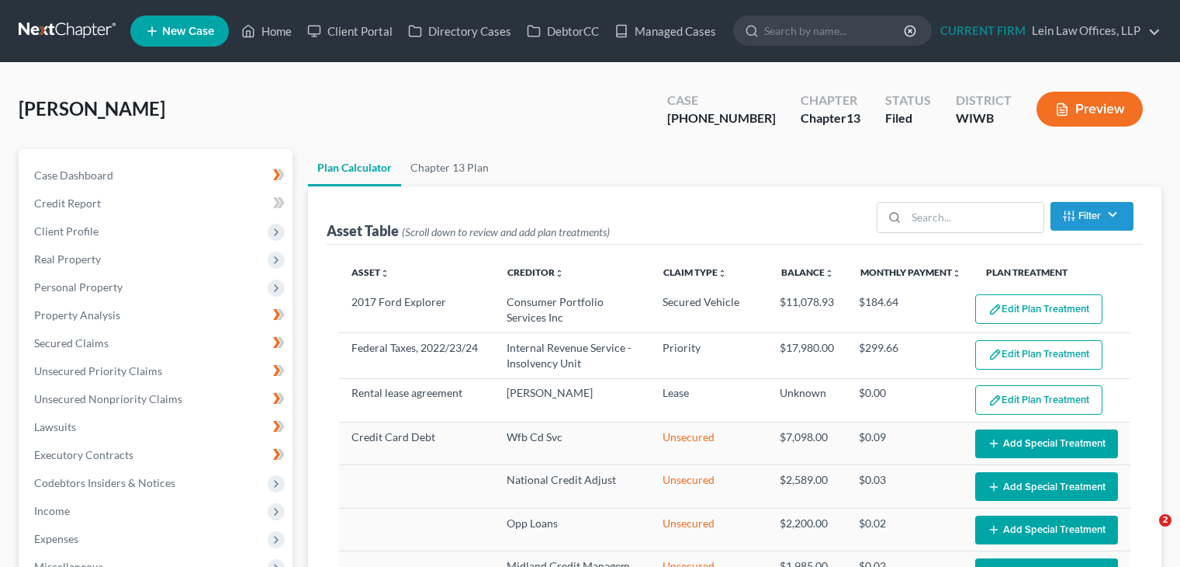
select select "59"
click at [459, 172] on link "Chapter 13 Plan" at bounding box center [449, 167] width 97 height 37
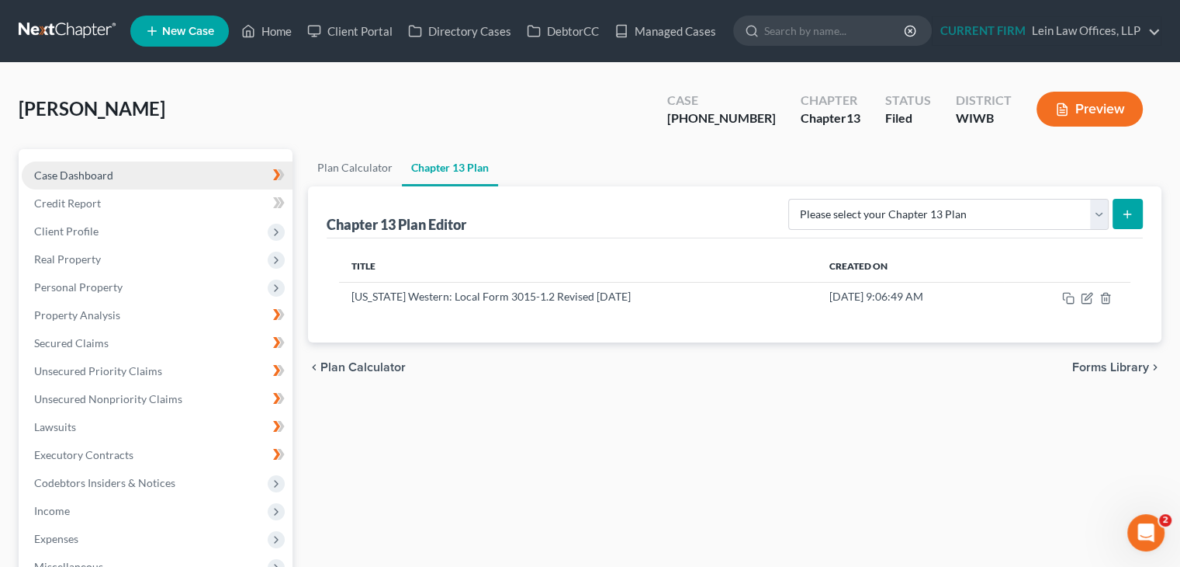
click at [95, 182] on link "Case Dashboard" at bounding box center [157, 175] width 271 height 28
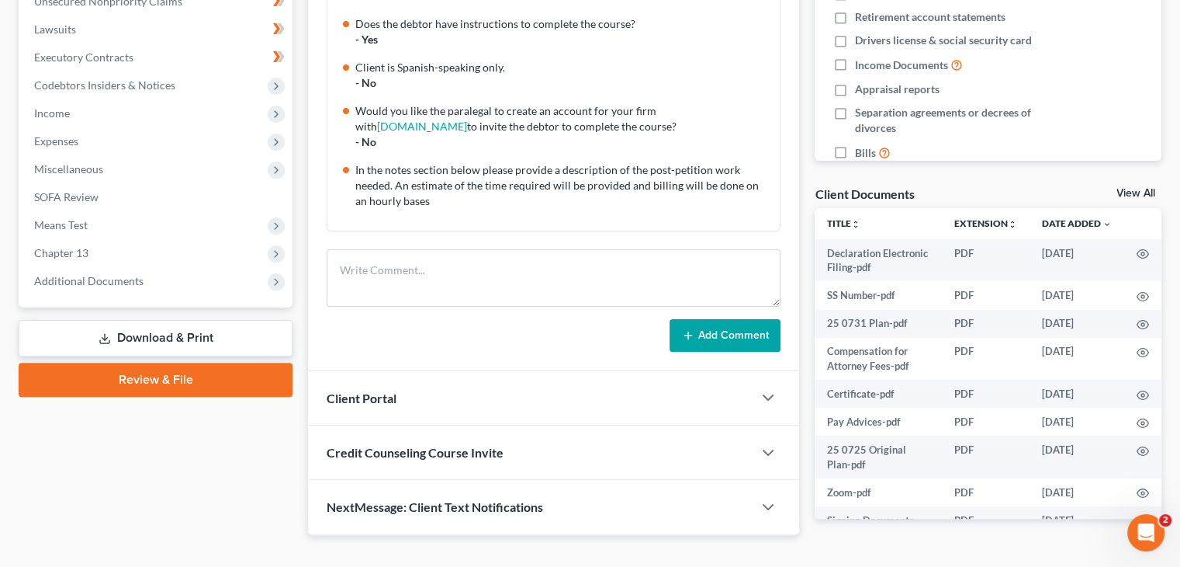
scroll to position [432, 0]
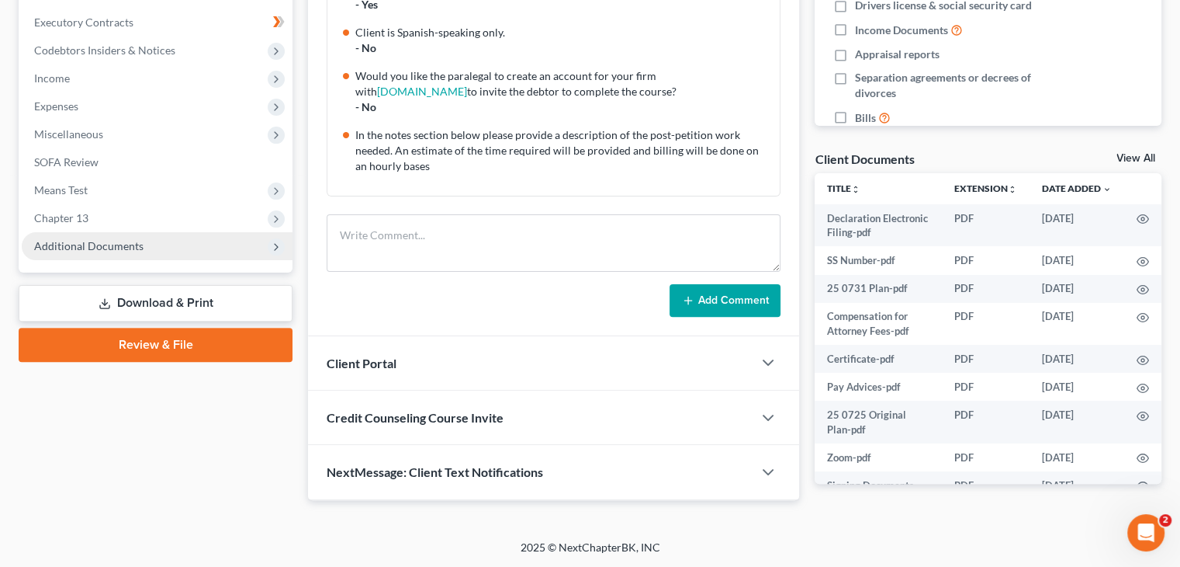
click at [97, 243] on span "Additional Documents" at bounding box center [88, 245] width 109 height 13
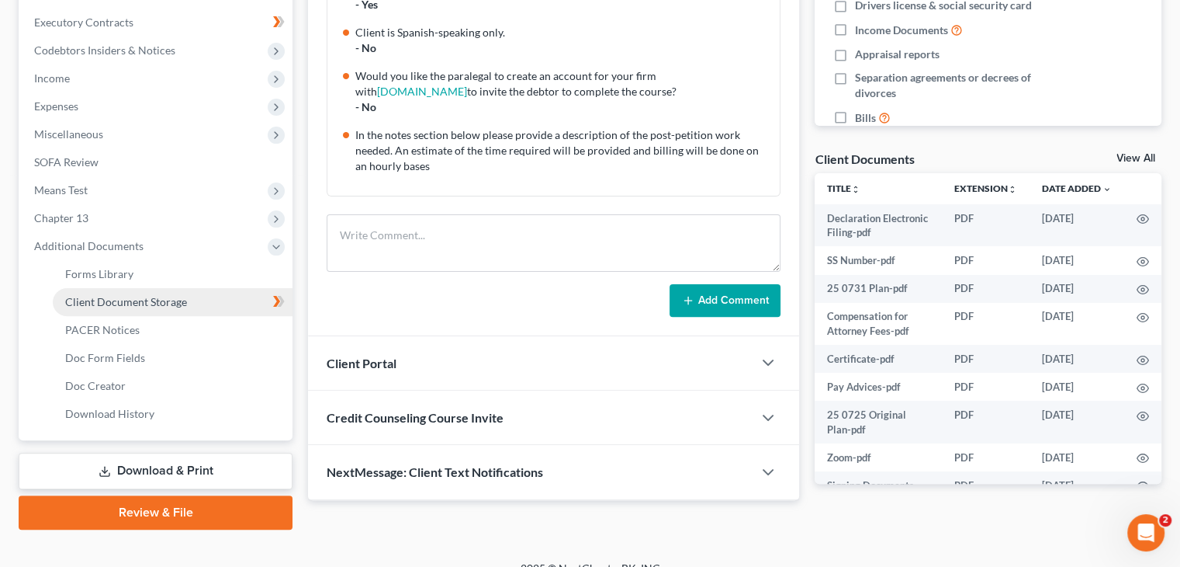
click at [110, 304] on span "Client Document Storage" at bounding box center [126, 301] width 122 height 13
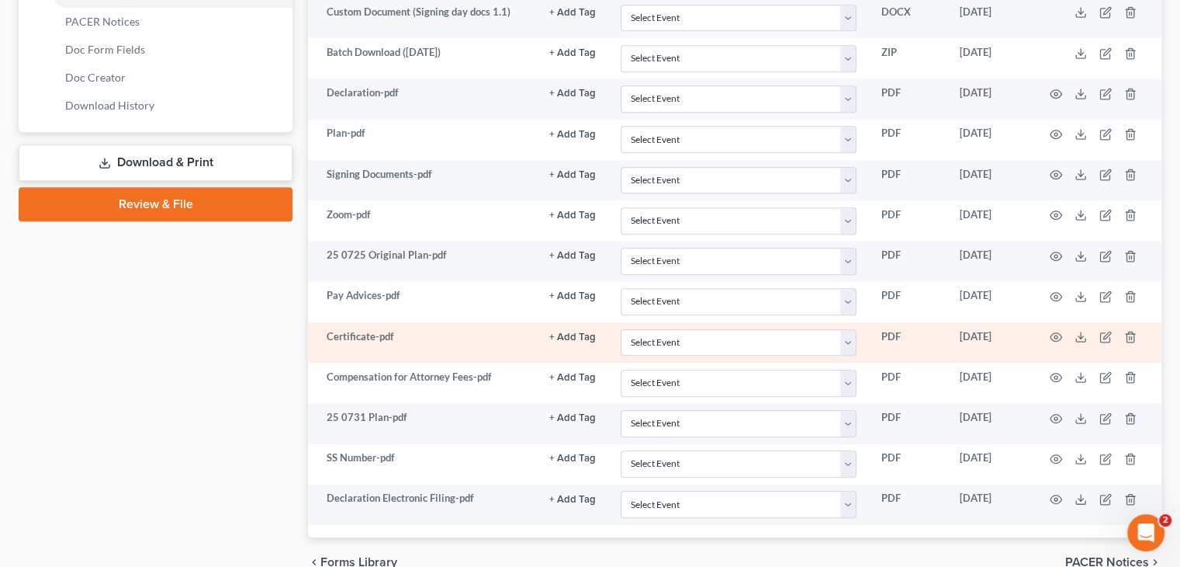
scroll to position [776, 0]
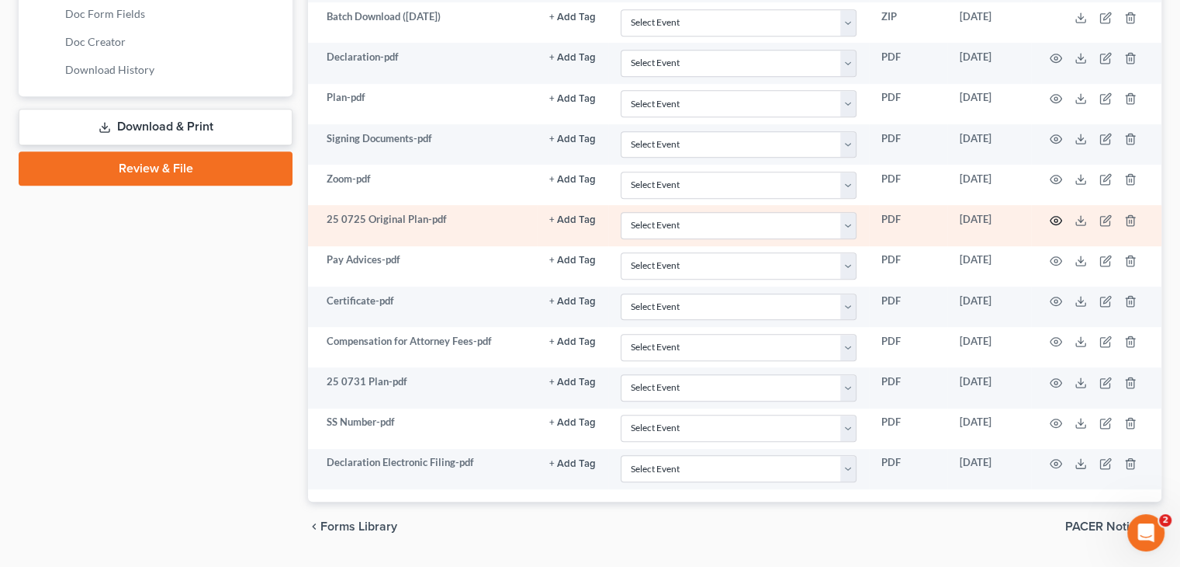
click at [1059, 215] on icon "button" at bounding box center [1056, 220] width 12 height 12
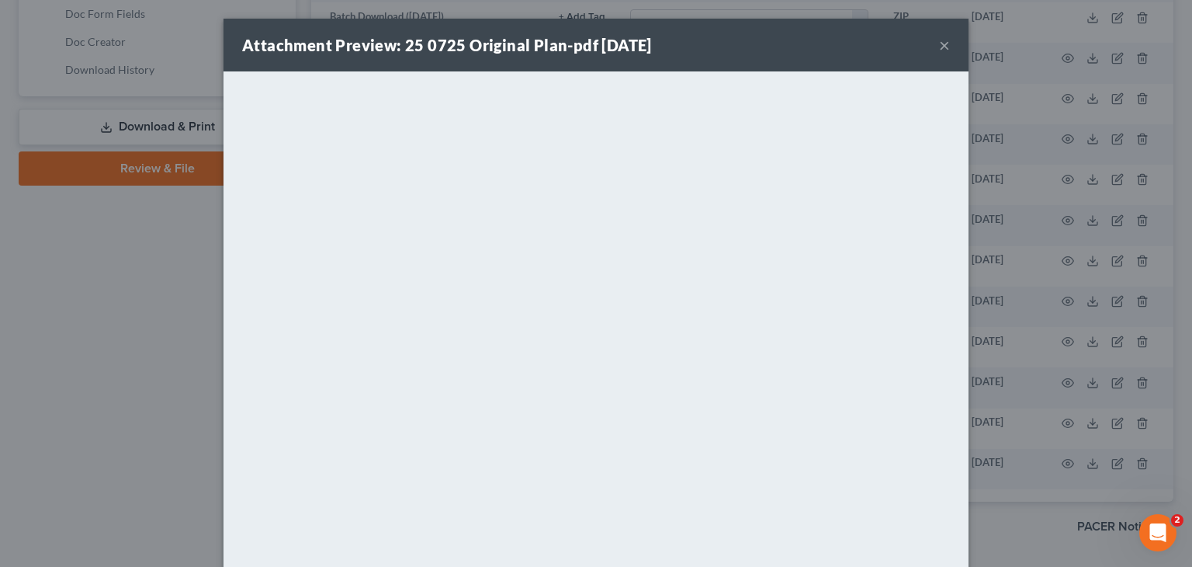
click at [943, 45] on button "×" at bounding box center [944, 45] width 11 height 19
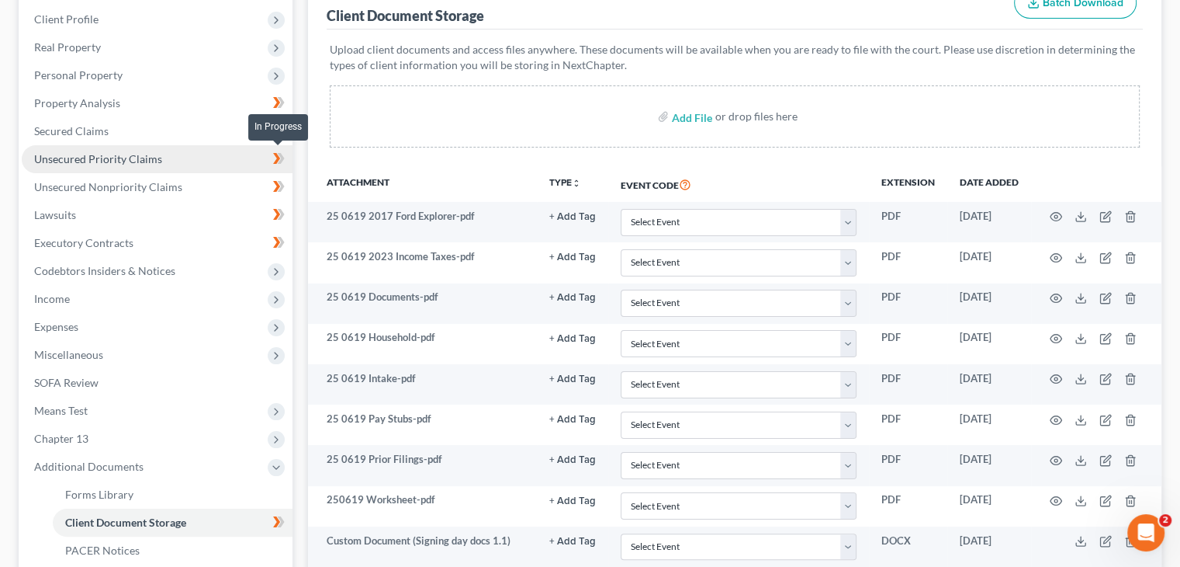
scroll to position [0, 0]
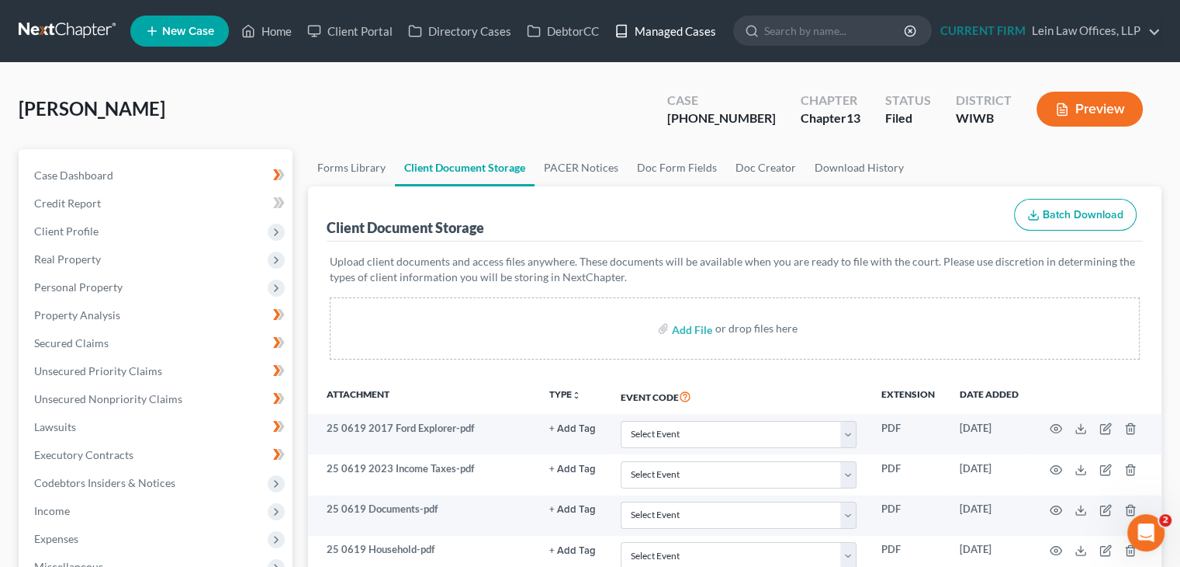
click at [692, 36] on link "Managed Cases" at bounding box center [665, 31] width 117 height 28
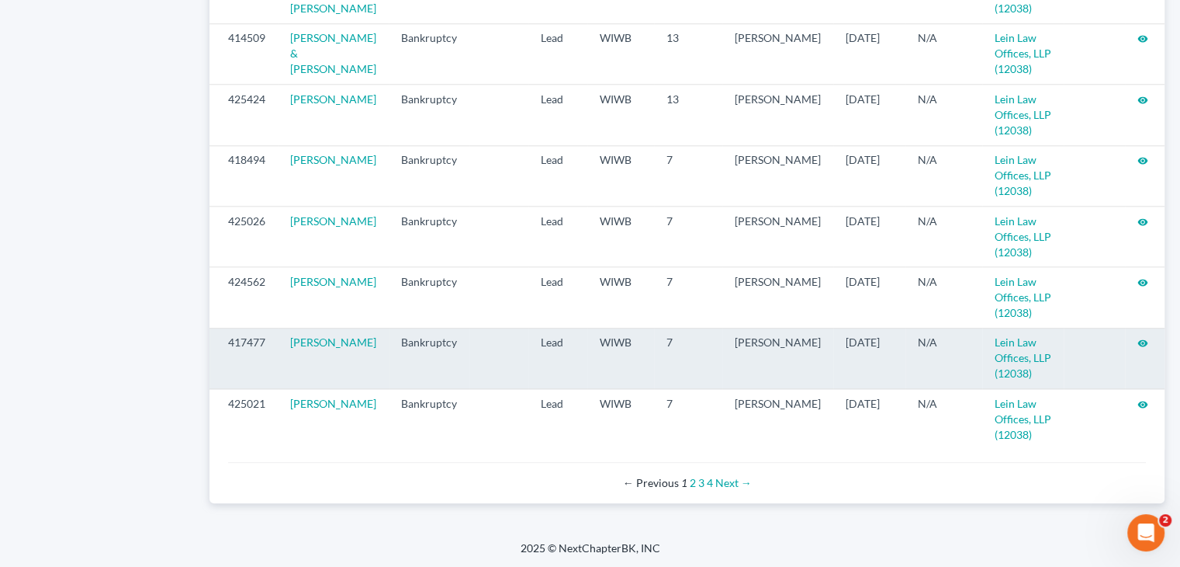
scroll to position [1695, 0]
